Goal: Communication & Community: Connect with others

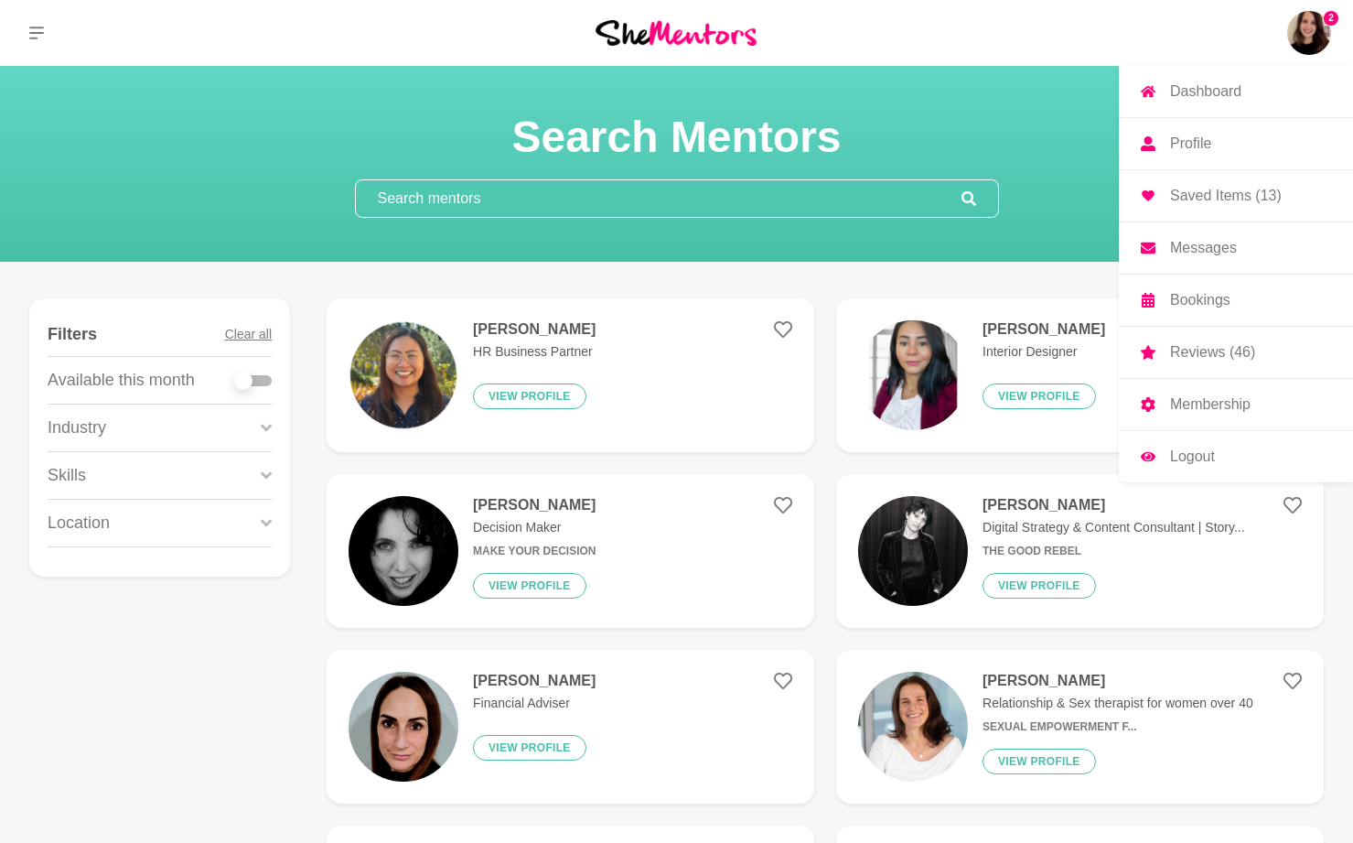
click at [1226, 248] on p "Messages" at bounding box center [1203, 248] width 67 height 15
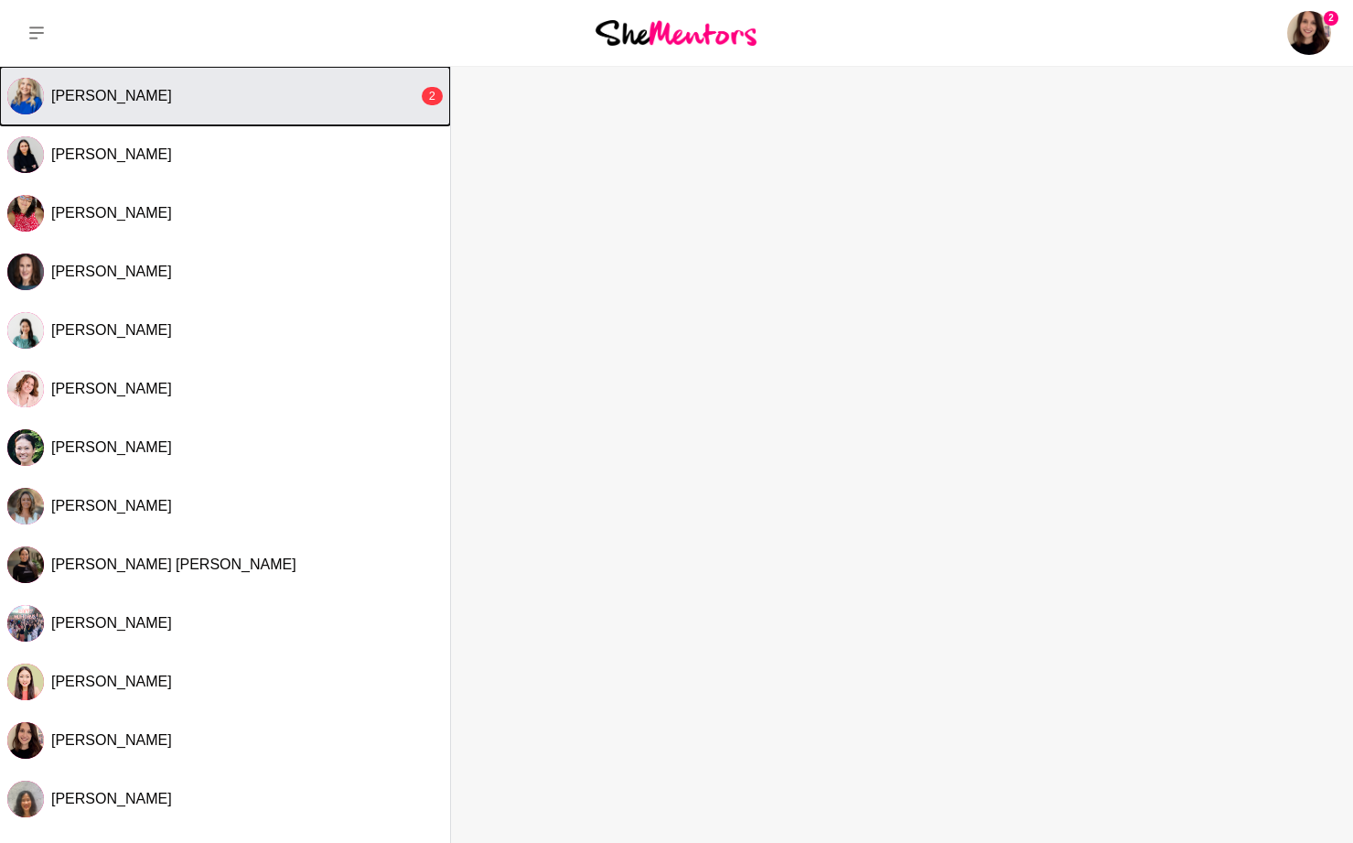
click at [268, 106] on button "Charmaine Turner 2" at bounding box center [225, 96] width 450 height 59
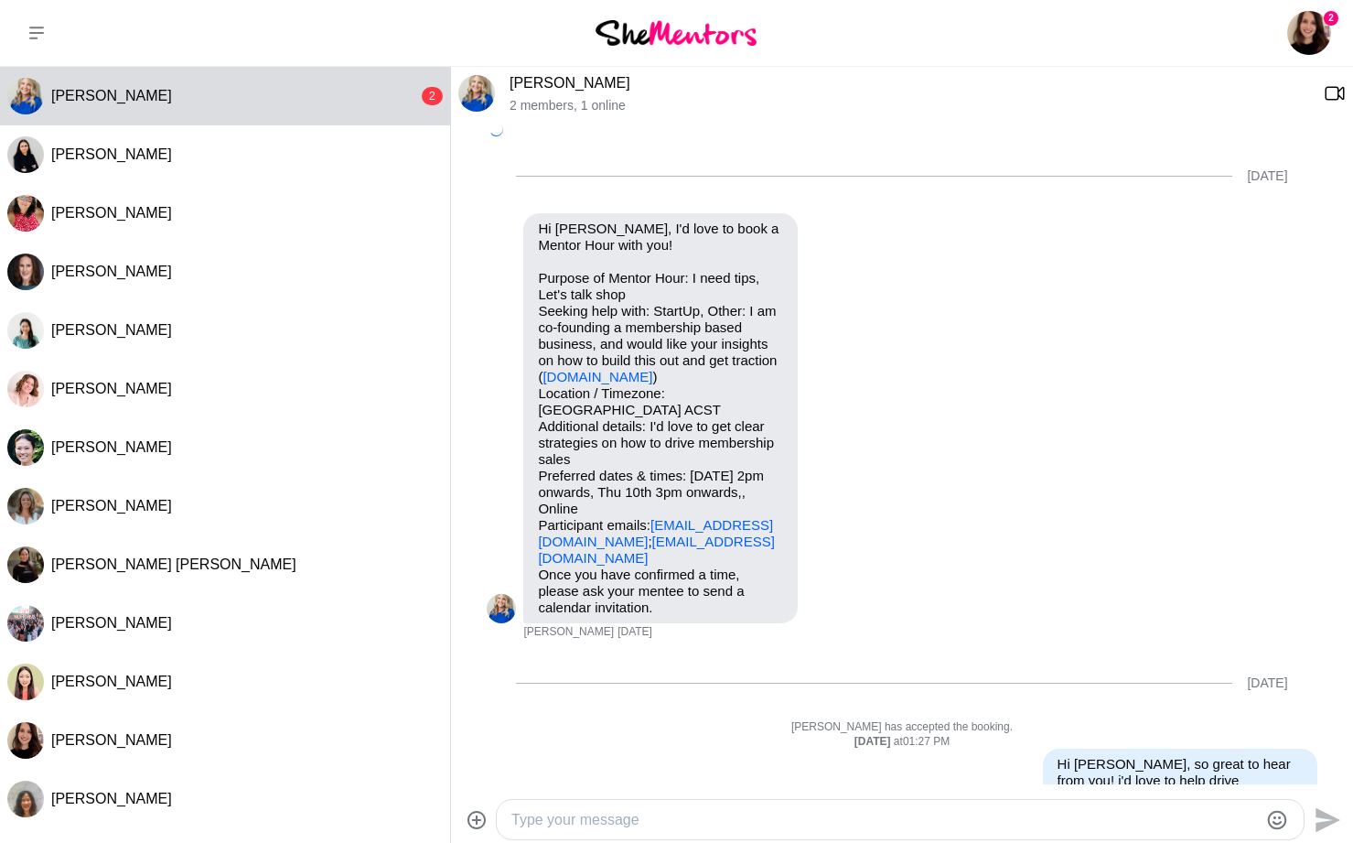
scroll to position [1047, 0]
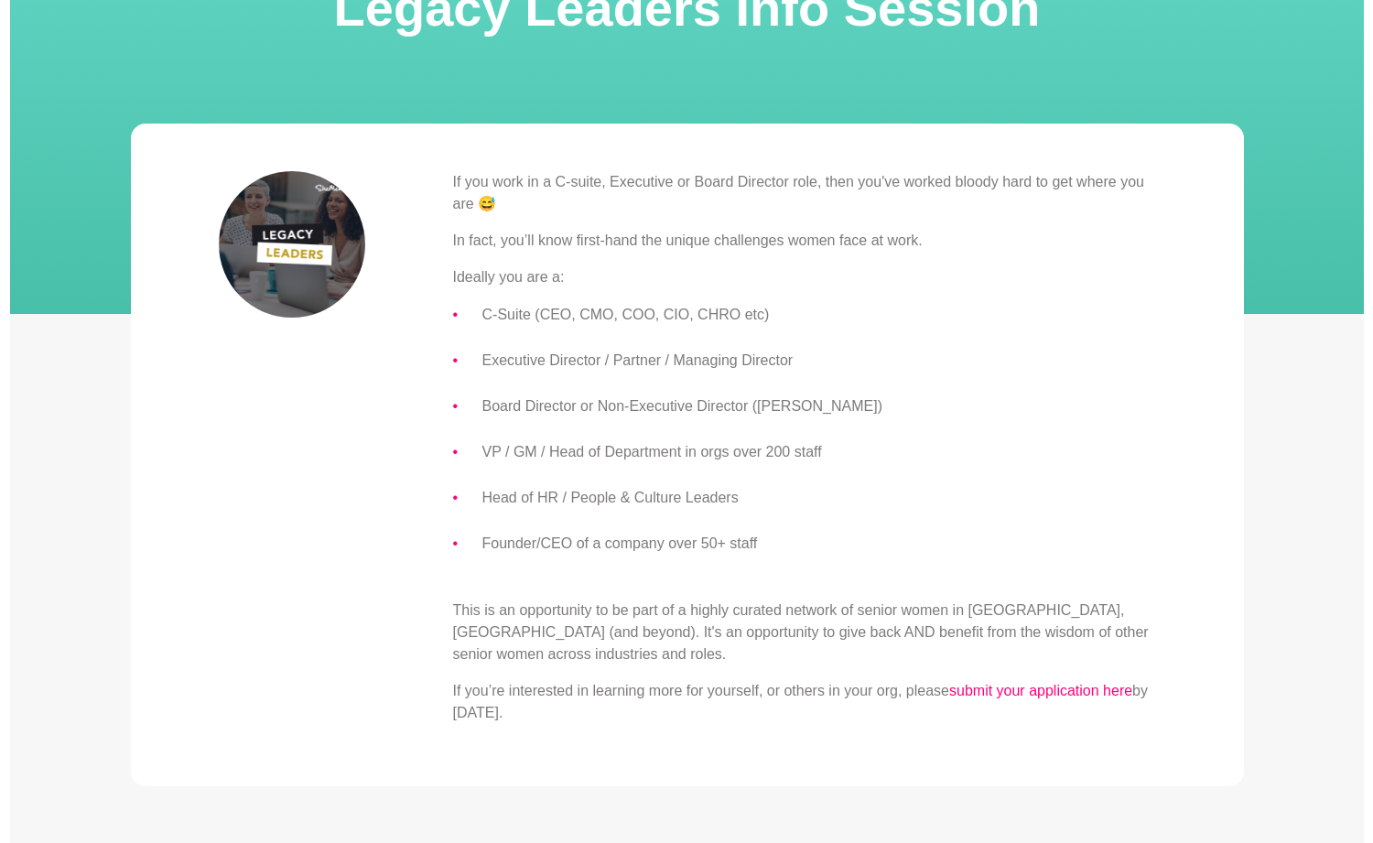
scroll to position [199, 0]
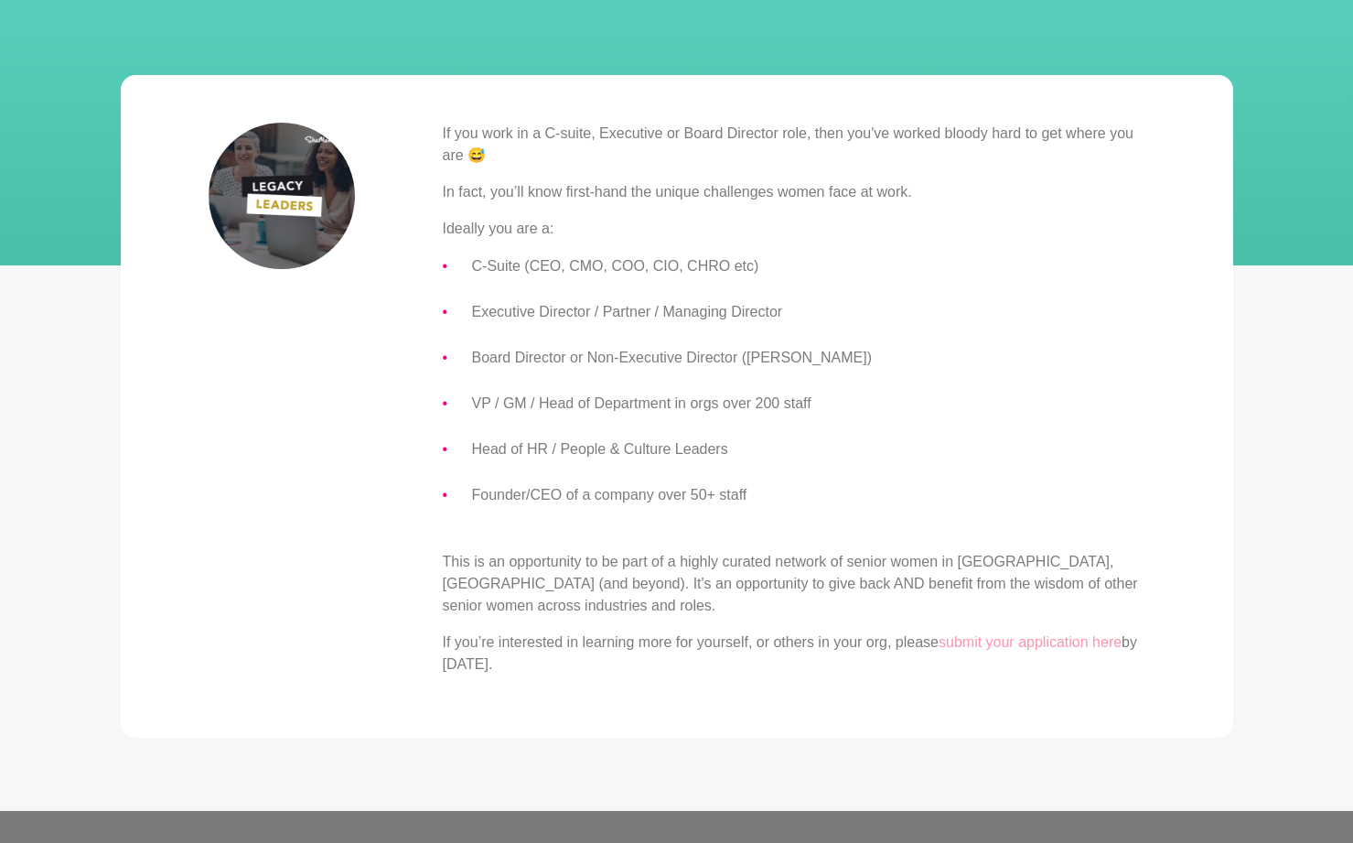
click at [970, 642] on link "submit your application here" at bounding box center [1030, 642] width 183 height 16
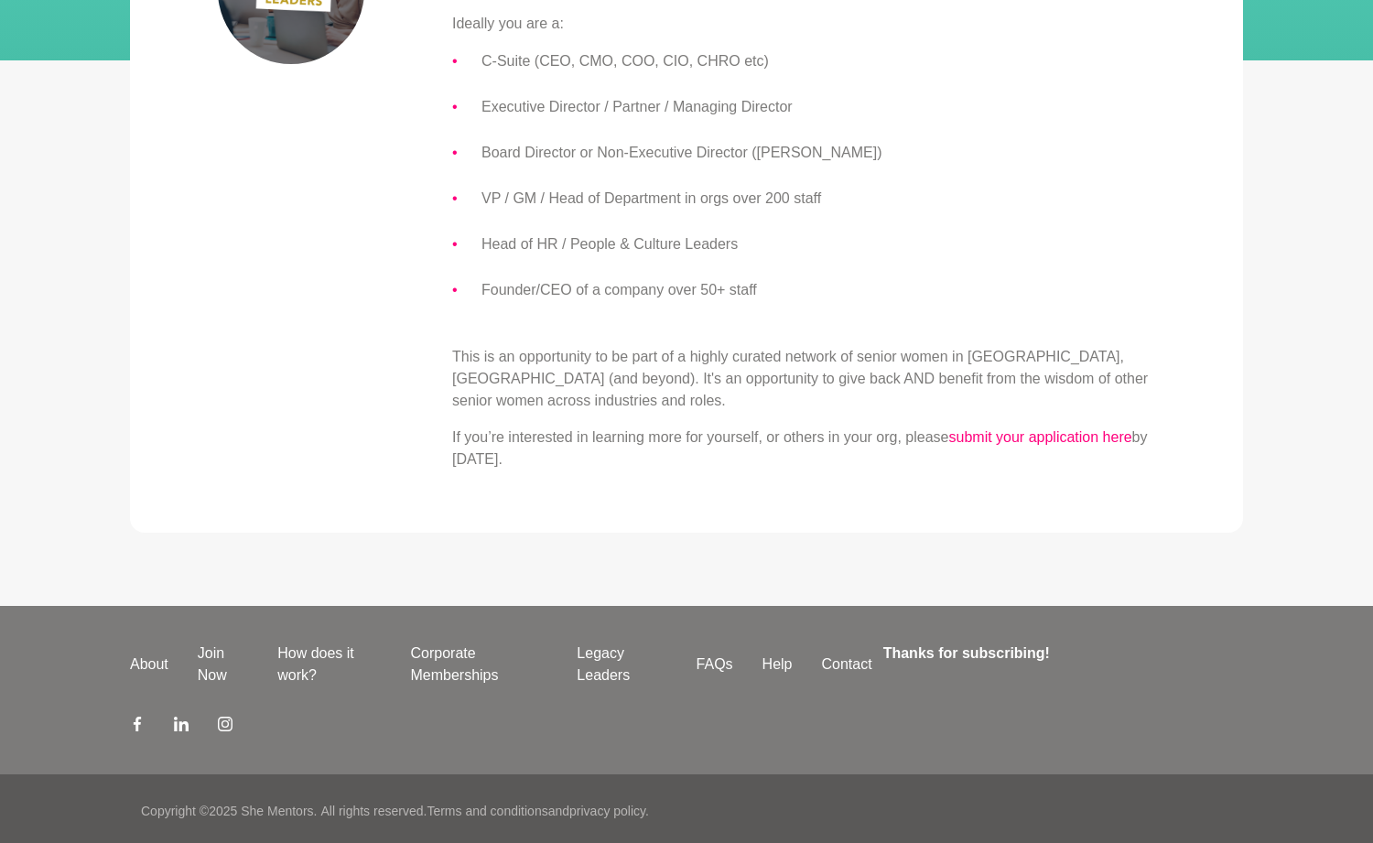
scroll to position [409, 0]
